Goal: Task Accomplishment & Management: Manage account settings

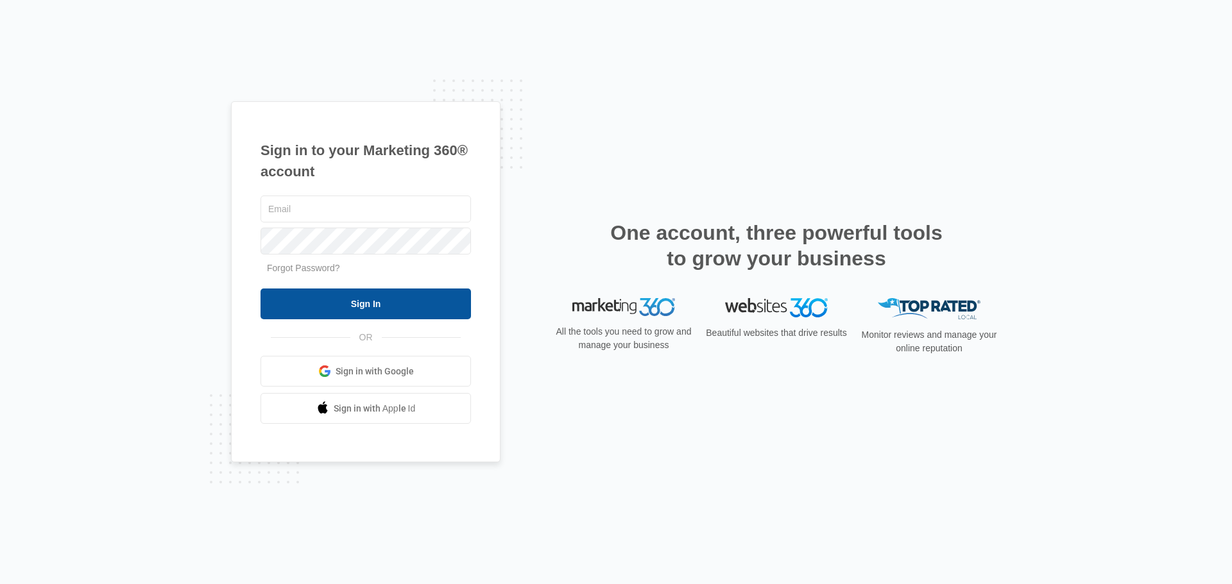
type input "[EMAIL_ADDRESS][DOMAIN_NAME]"
click at [361, 303] on input "Sign In" at bounding box center [365, 304] width 210 height 31
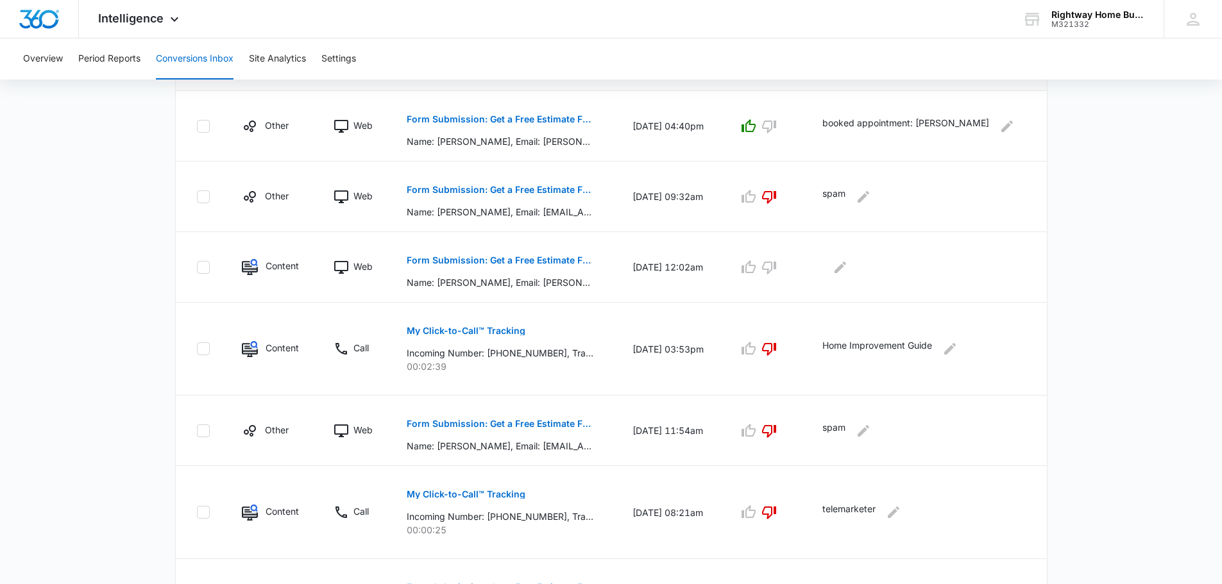
scroll to position [513, 0]
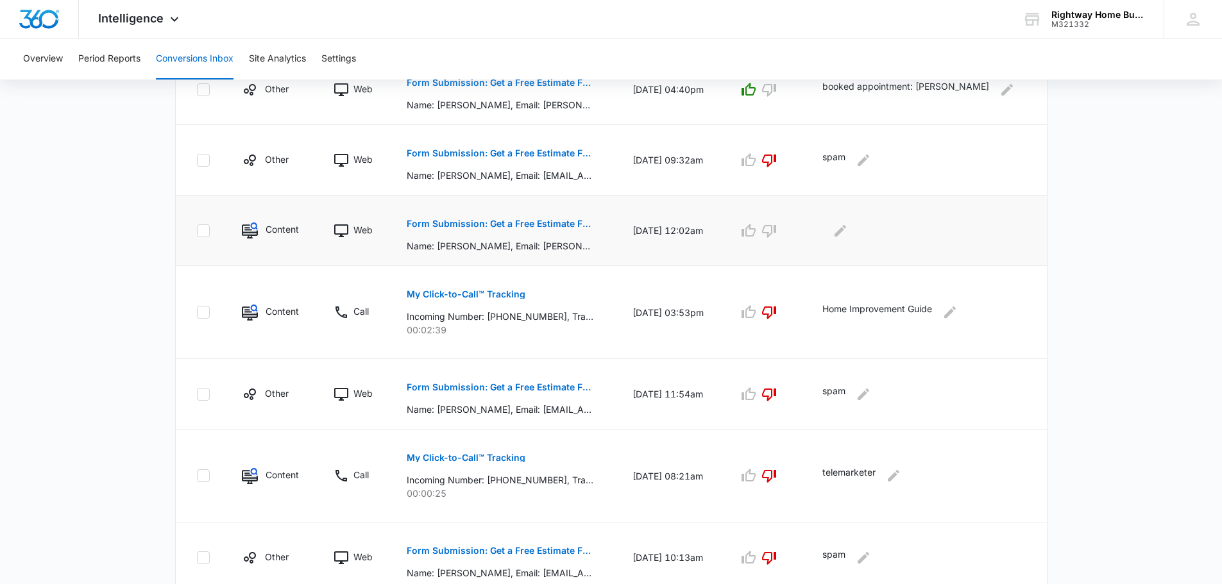
click at [496, 219] on p "Form Submission: Get a Free Estimate Form - NEW August 2025" at bounding box center [500, 223] width 187 height 9
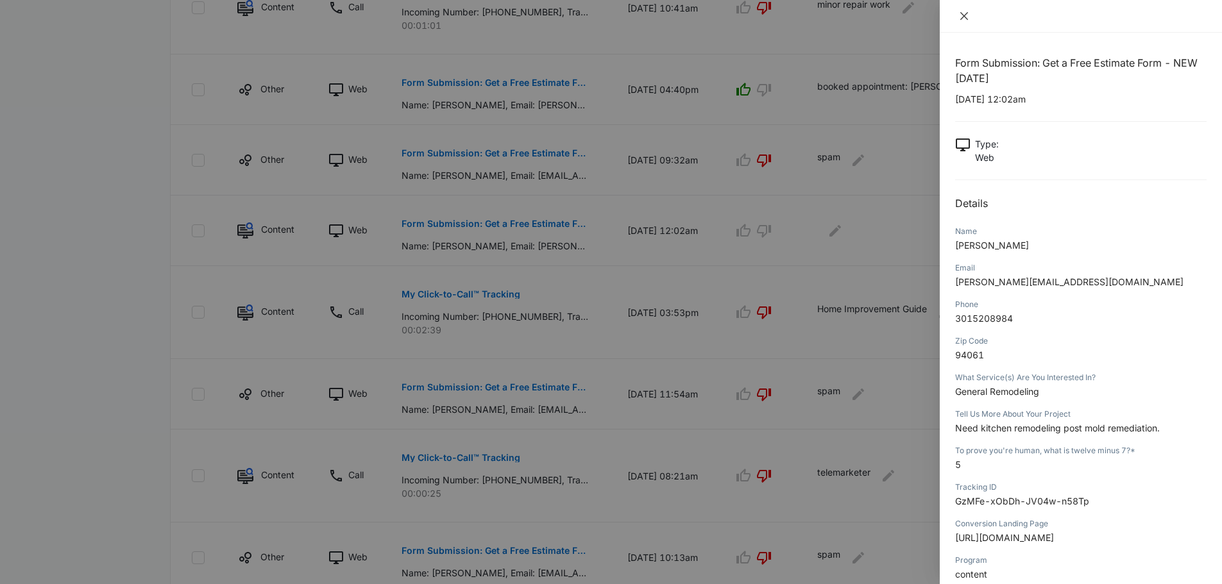
drag, startPoint x: 967, startPoint y: 17, endPoint x: 958, endPoint y: 20, distance: 10.1
click at [967, 17] on icon "close" at bounding box center [964, 16] width 10 height 10
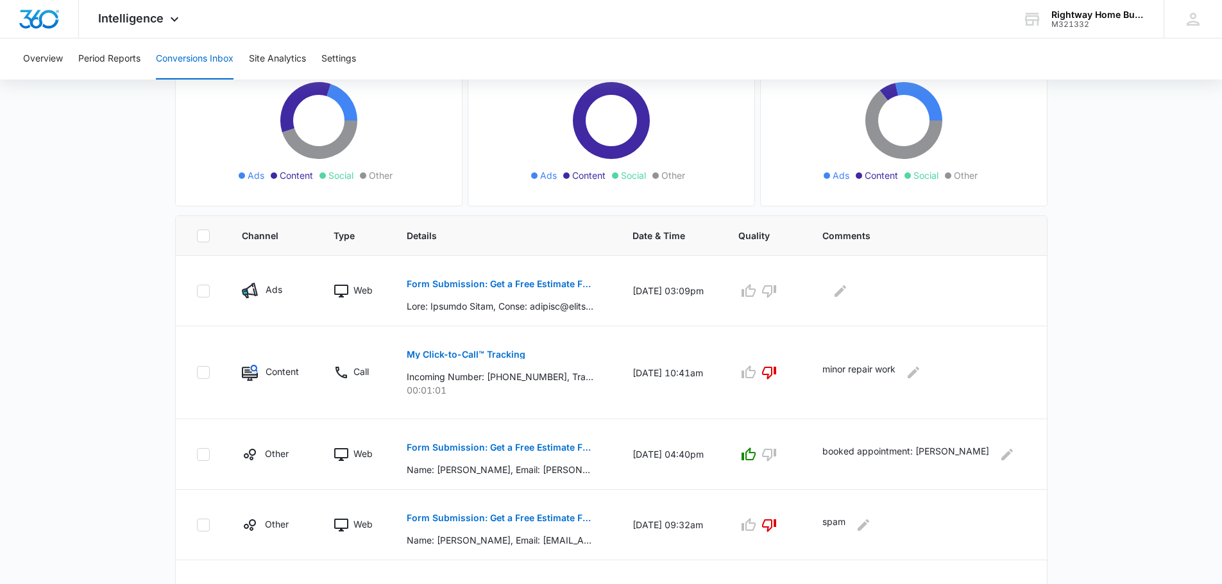
scroll to position [55, 0]
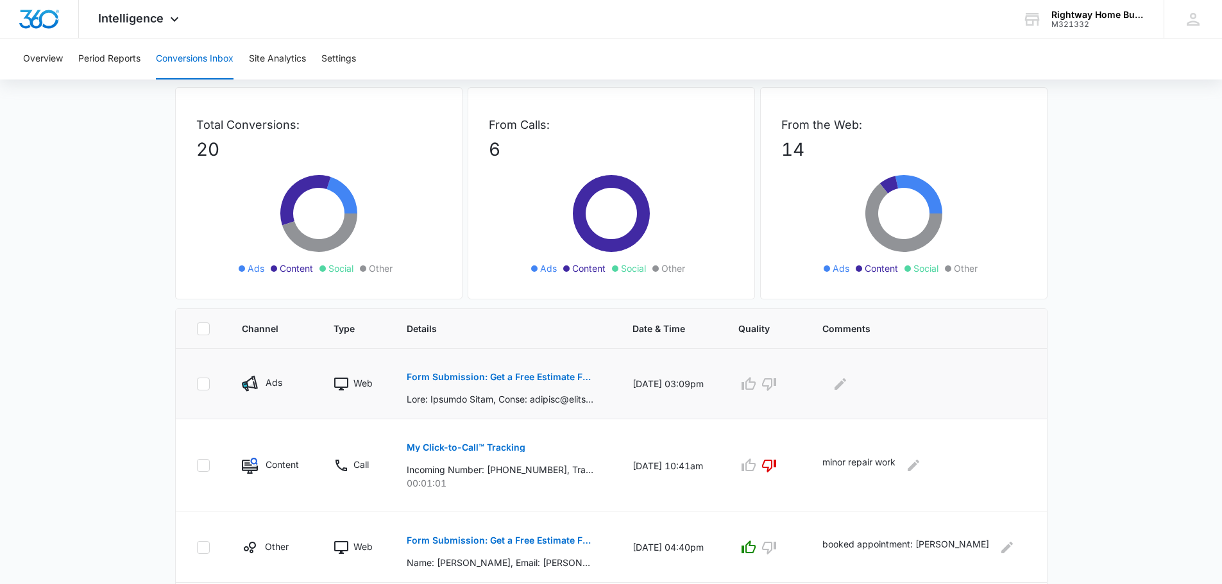
click at [450, 374] on p "Form Submission: Get a Free Estimate Form - NEW August 2025" at bounding box center [500, 377] width 187 height 9
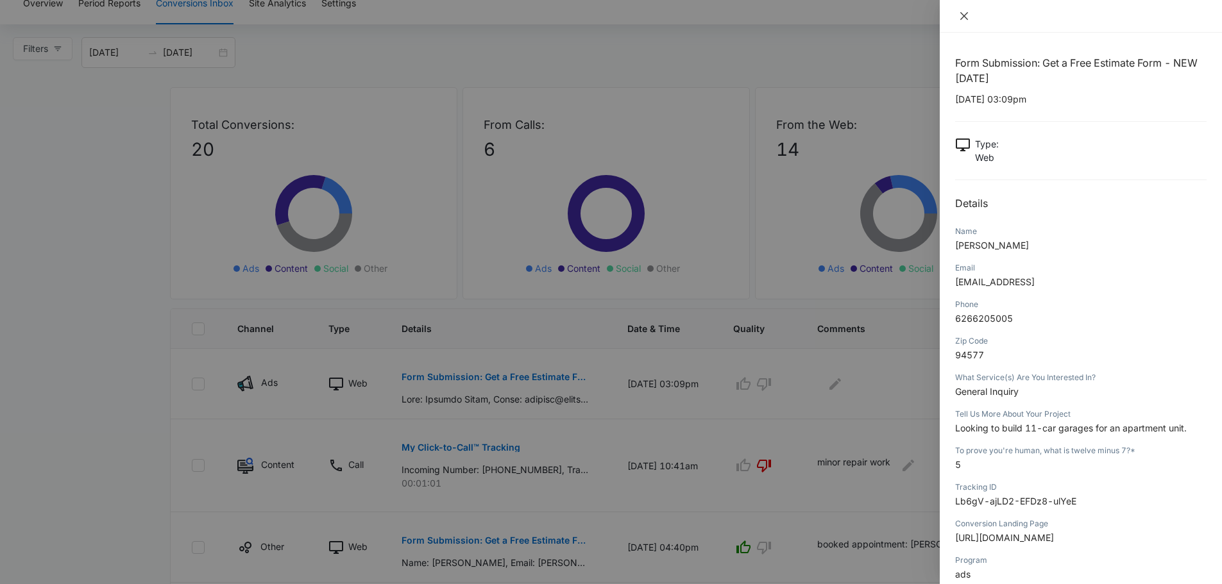
click at [965, 18] on icon "close" at bounding box center [964, 16] width 10 height 10
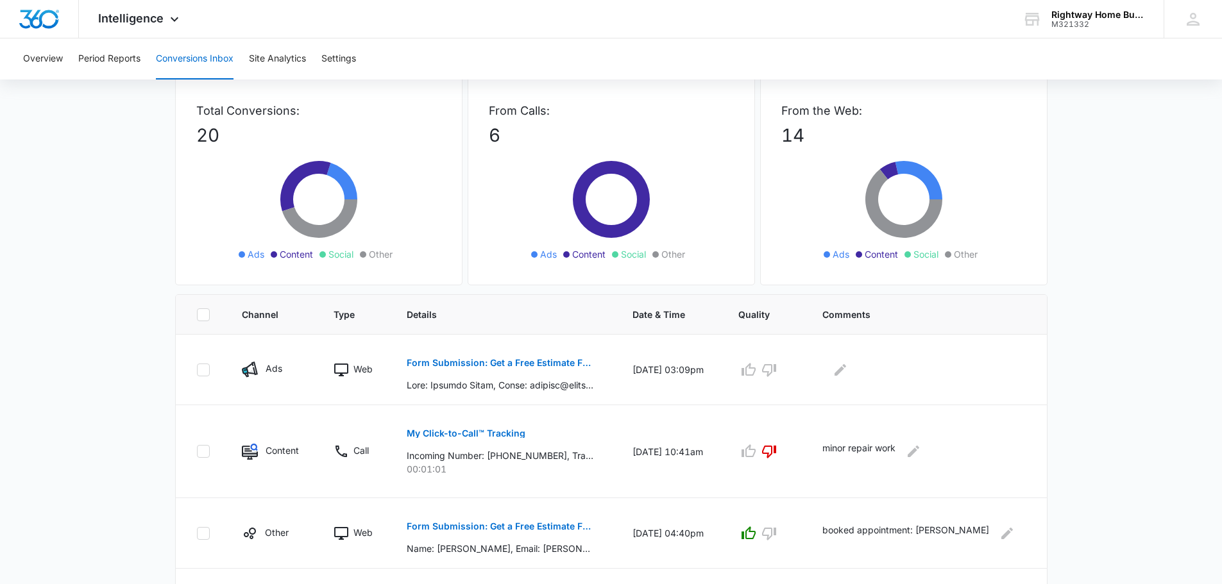
scroll to position [0, 0]
